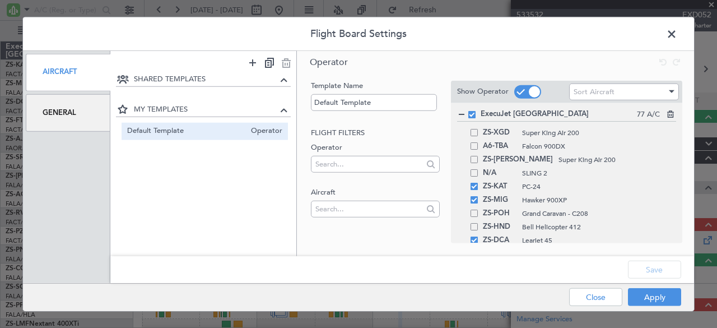
click at [68, 108] on div "General" at bounding box center [68, 113] width 85 height 38
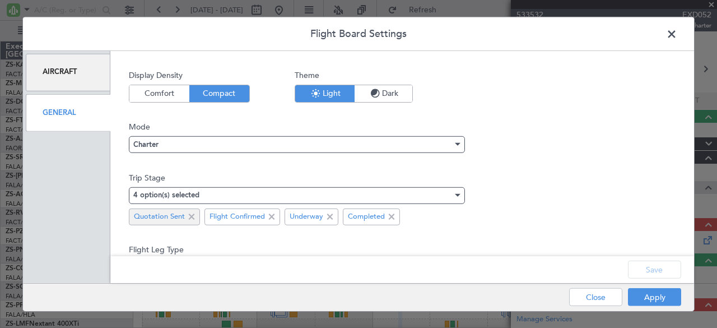
click at [192, 217] on span at bounding box center [191, 216] width 13 height 13
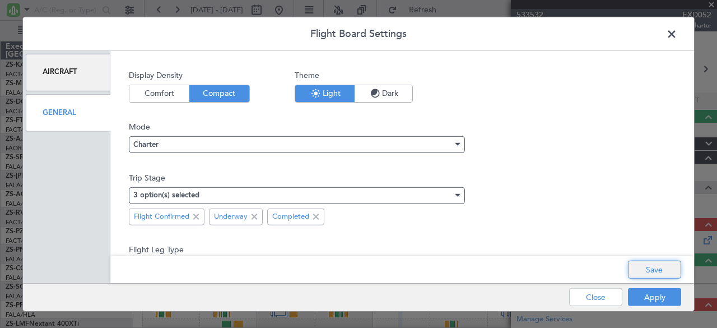
click at [647, 266] on button "Save" at bounding box center [654, 269] width 53 height 18
click at [646, 296] on button "Apply" at bounding box center [654, 297] width 53 height 18
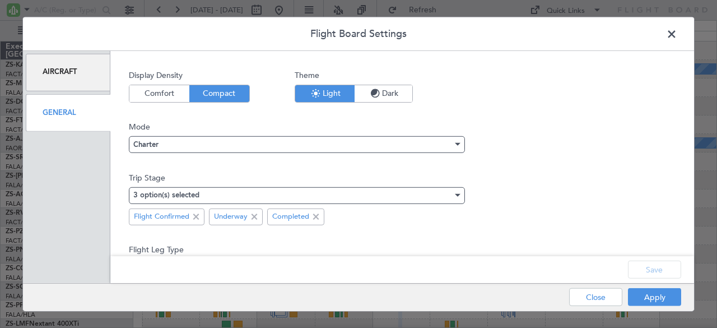
type input "0"
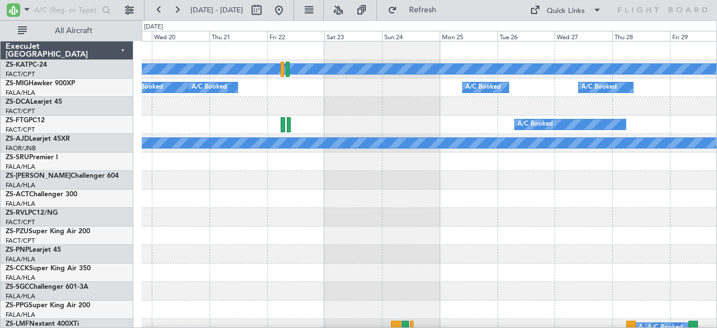
click at [353, 169] on div at bounding box center [429, 161] width 575 height 18
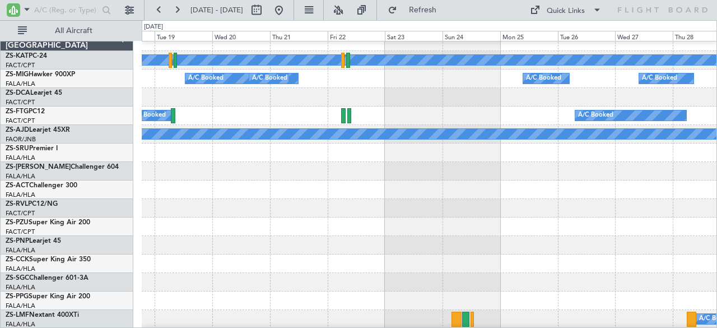
click at [392, 177] on div at bounding box center [429, 171] width 575 height 18
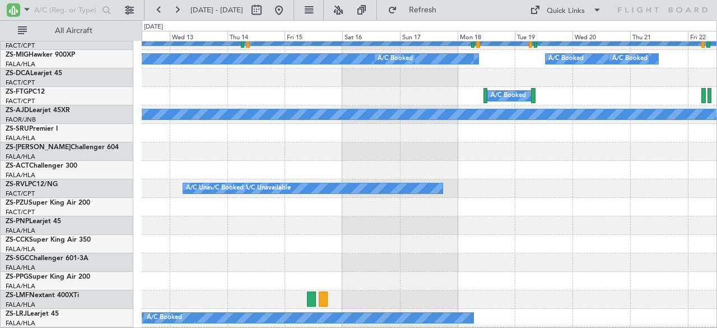
click at [610, 175] on div at bounding box center [429, 170] width 575 height 18
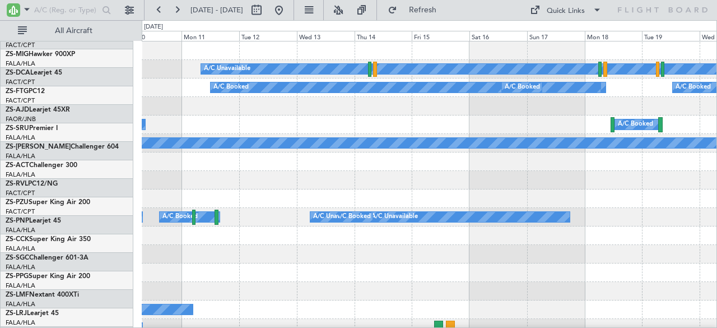
scroll to position [0, 0]
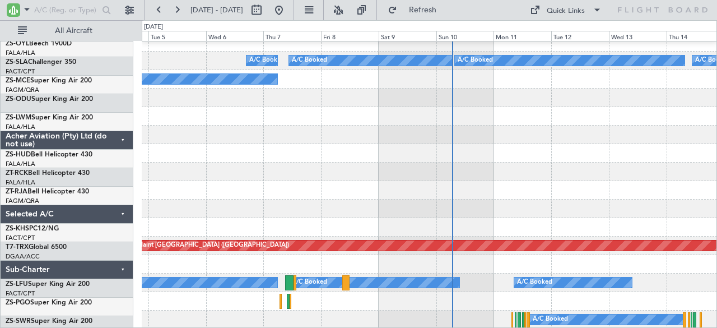
scroll to position [785, 0]
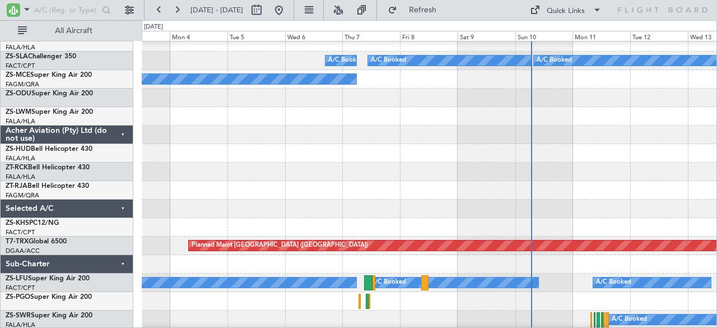
click at [528, 311] on div "A/C Booked" at bounding box center [429, 319] width 575 height 18
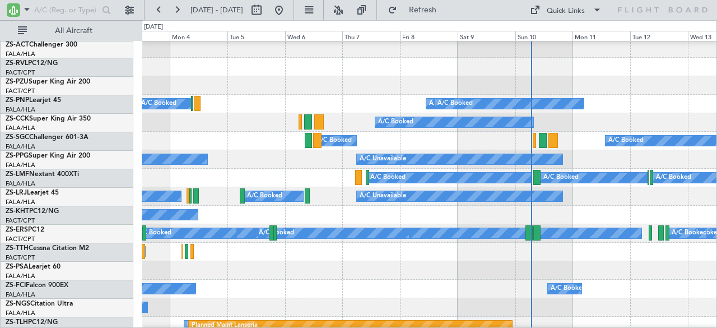
scroll to position [206, 0]
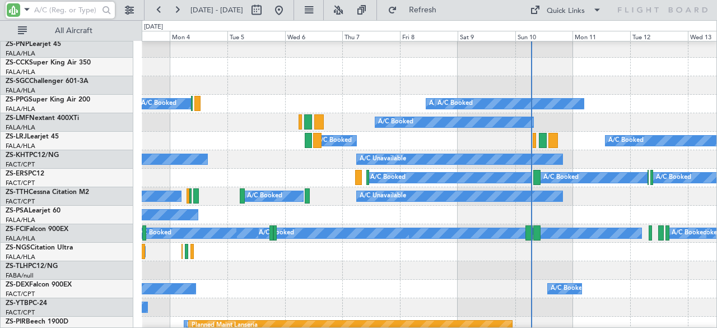
click at [69, 14] on input "text" at bounding box center [66, 10] width 64 height 17
click at [608, 257] on div "A/C Booked A/C Booked" at bounding box center [429, 252] width 575 height 18
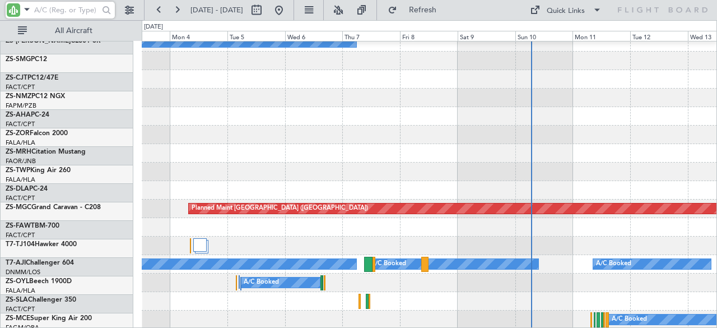
scroll to position [822, 0]
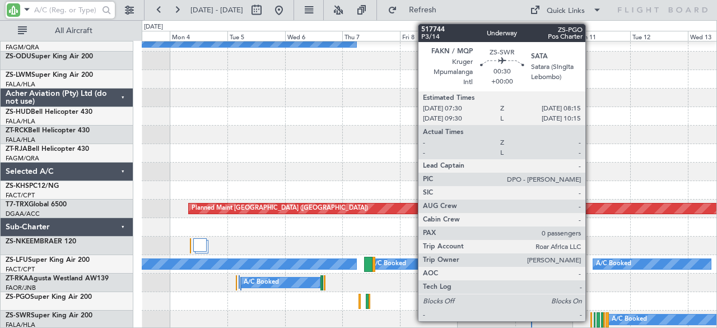
click at [591, 318] on div at bounding box center [591, 319] width 2 height 15
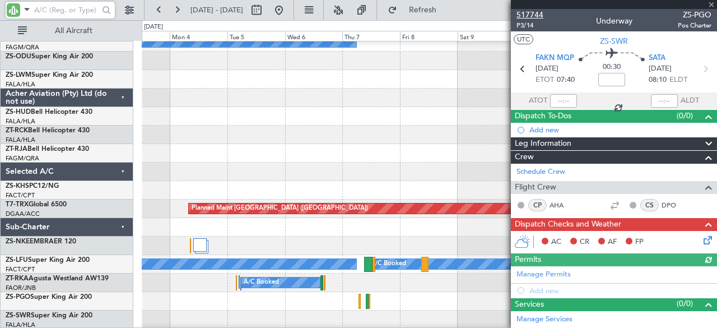
click at [529, 15] on span "517744" at bounding box center [529, 15] width 27 height 12
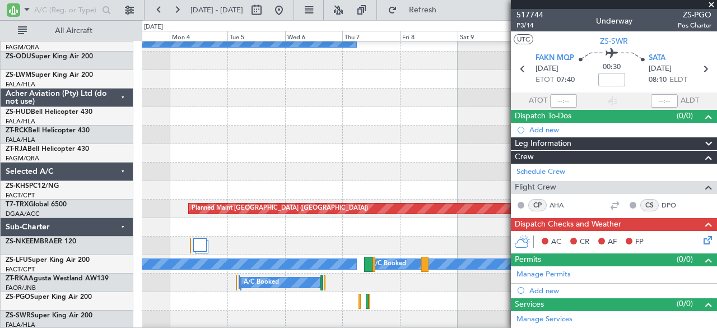
click at [712, 1] on span at bounding box center [711, 5] width 11 height 10
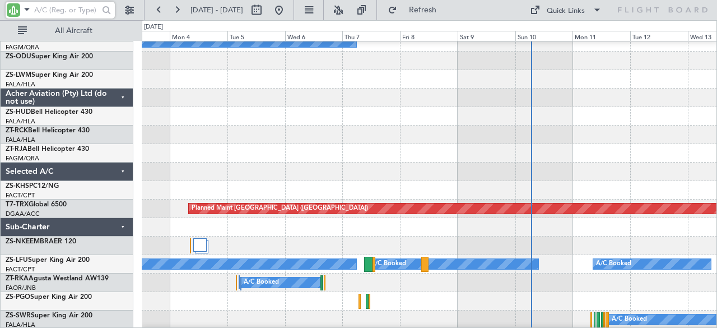
click at [60, 13] on input "text" at bounding box center [66, 10] width 64 height 17
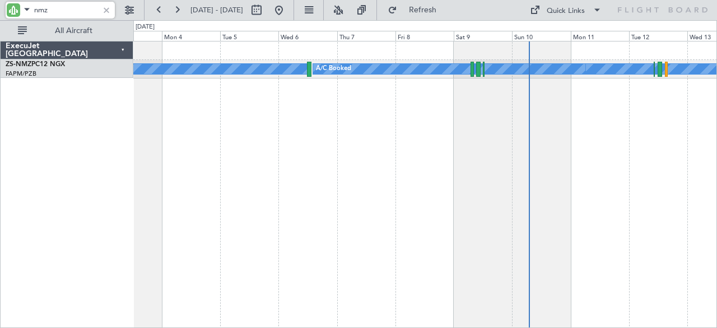
scroll to position [0, 0]
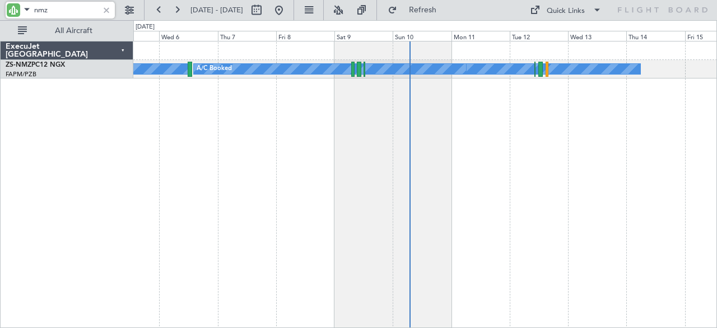
click at [306, 159] on div "A/C Booked A/C Booked A/C Booked A/C Booked A/C Booked" at bounding box center [425, 184] width 584 height 287
type input "n"
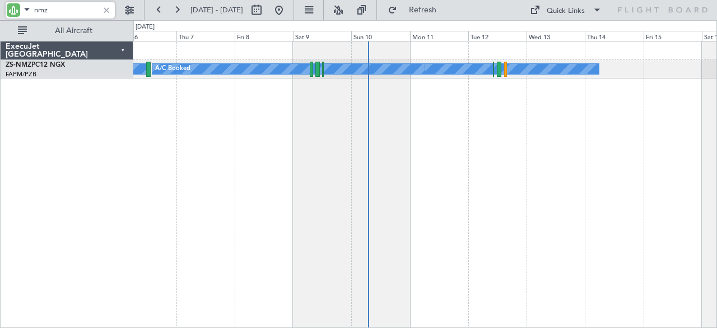
click at [459, 153] on div "A/C Booked A/C Booked A/C Booked A/C Booked A/C Booked" at bounding box center [425, 184] width 584 height 287
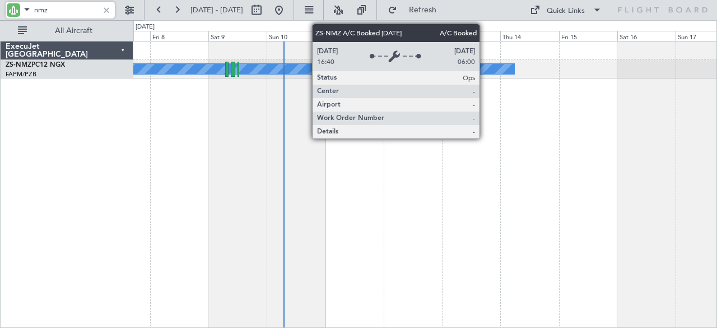
click at [485, 64] on div "A/C Booked" at bounding box center [440, 69] width 148 height 10
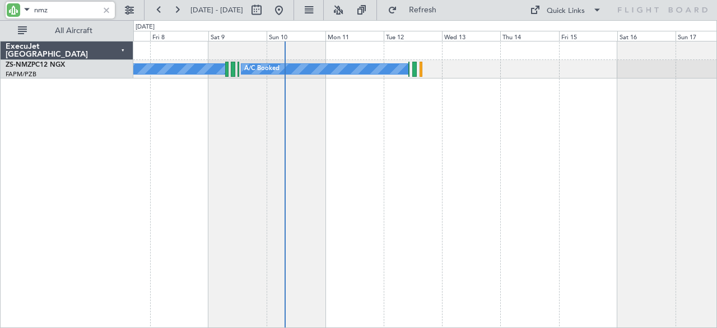
click at [82, 10] on input "nmz" at bounding box center [66, 10] width 64 height 17
type input "n"
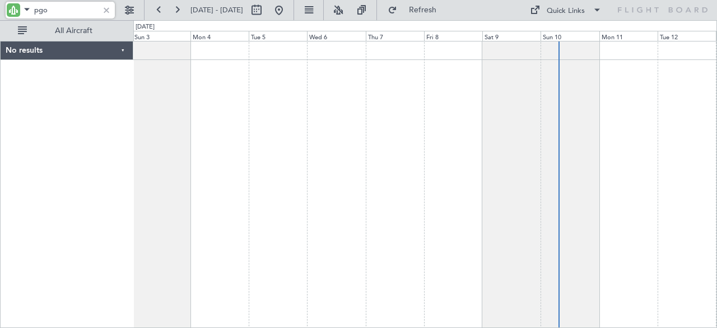
click at [539, 77] on div at bounding box center [425, 184] width 584 height 287
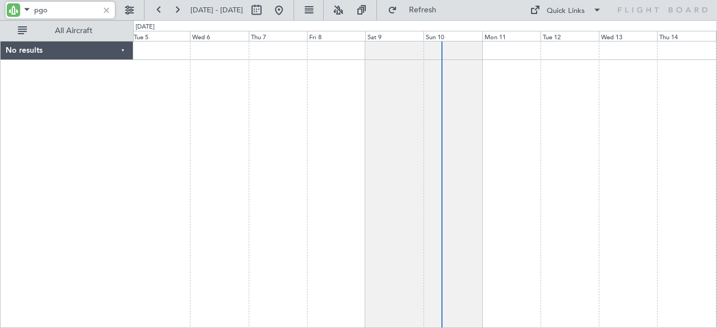
click at [147, 152] on div at bounding box center [425, 184] width 584 height 287
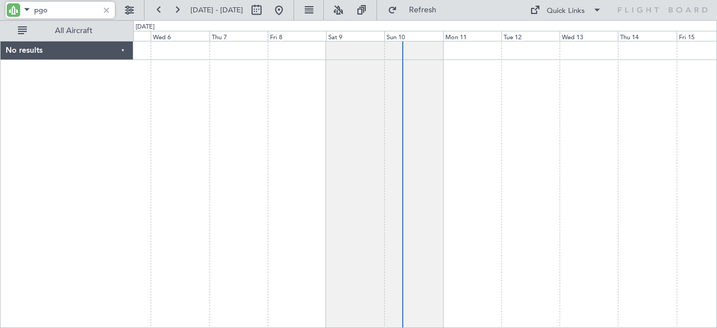
click at [365, 124] on div at bounding box center [425, 184] width 584 height 287
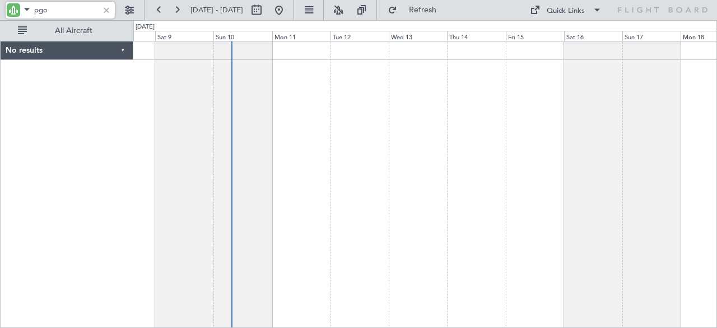
click at [448, 122] on div at bounding box center [425, 184] width 584 height 287
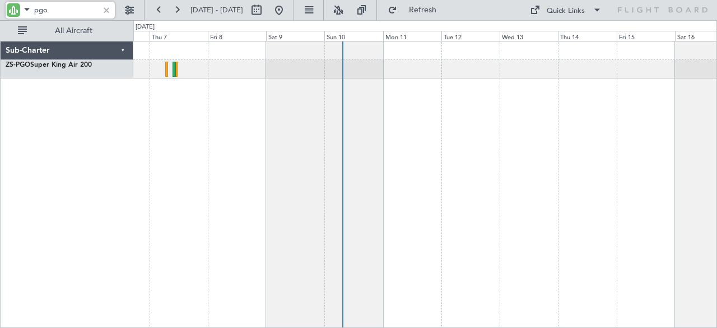
type input "pgo"
click at [108, 12] on div at bounding box center [106, 10] width 12 height 12
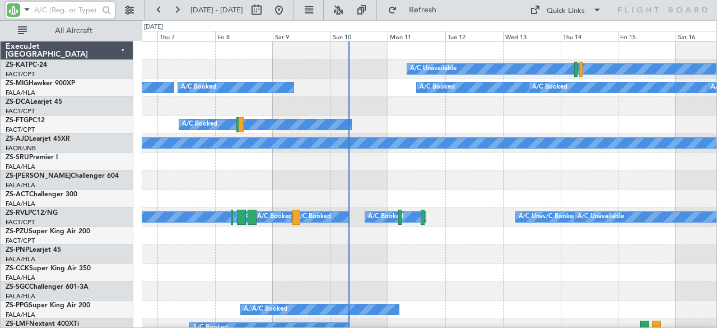
click at [77, 11] on input "text" at bounding box center [66, 10] width 64 height 17
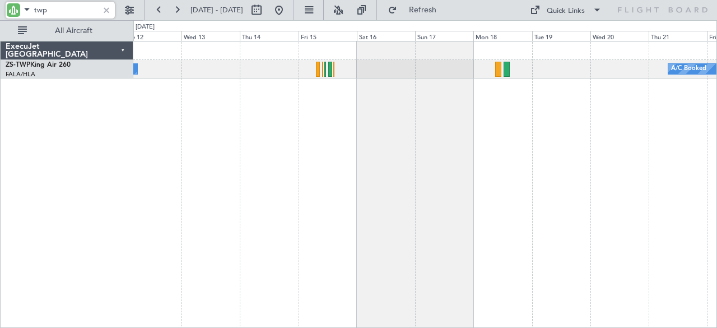
click at [102, 208] on div "A/C Booked A/C Booked A/C Booked ExecuJet [GEOGRAPHIC_DATA] ZS-TWP King Air 260…" at bounding box center [358, 174] width 717 height 308
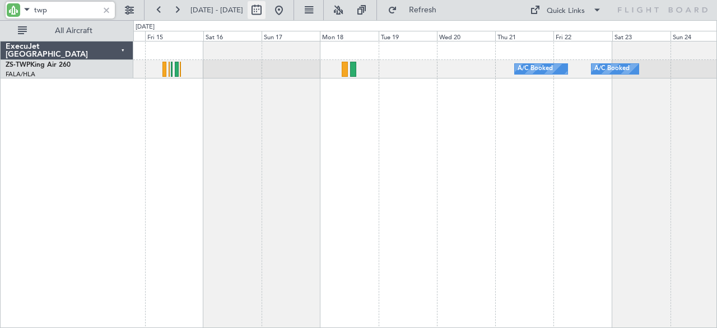
type input "twp"
click at [265, 11] on button at bounding box center [257, 10] width 18 height 18
select select "8"
select select "2025"
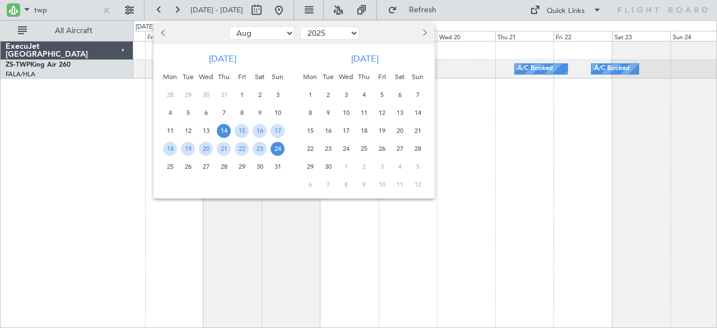
click at [384, 110] on span "12" at bounding box center [382, 113] width 14 height 14
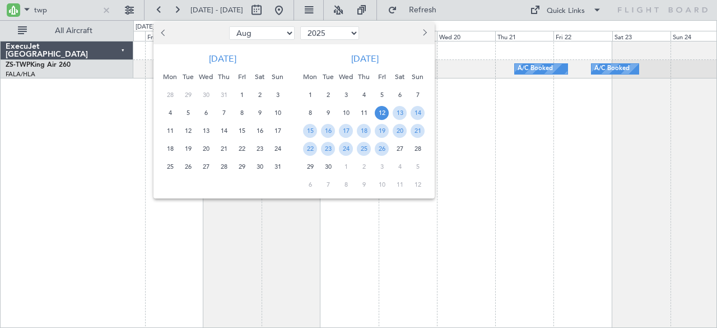
click at [384, 110] on span "12" at bounding box center [382, 113] width 14 height 14
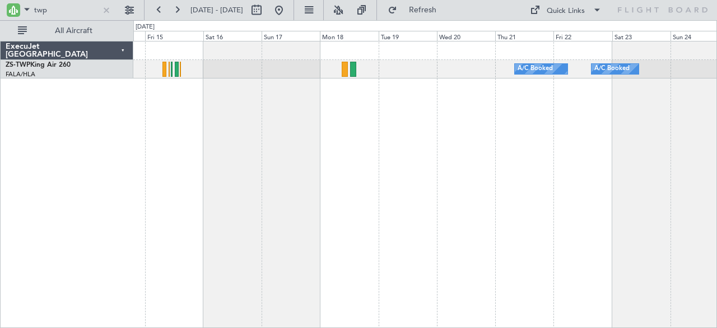
select select "9"
